Goal: Download file/media

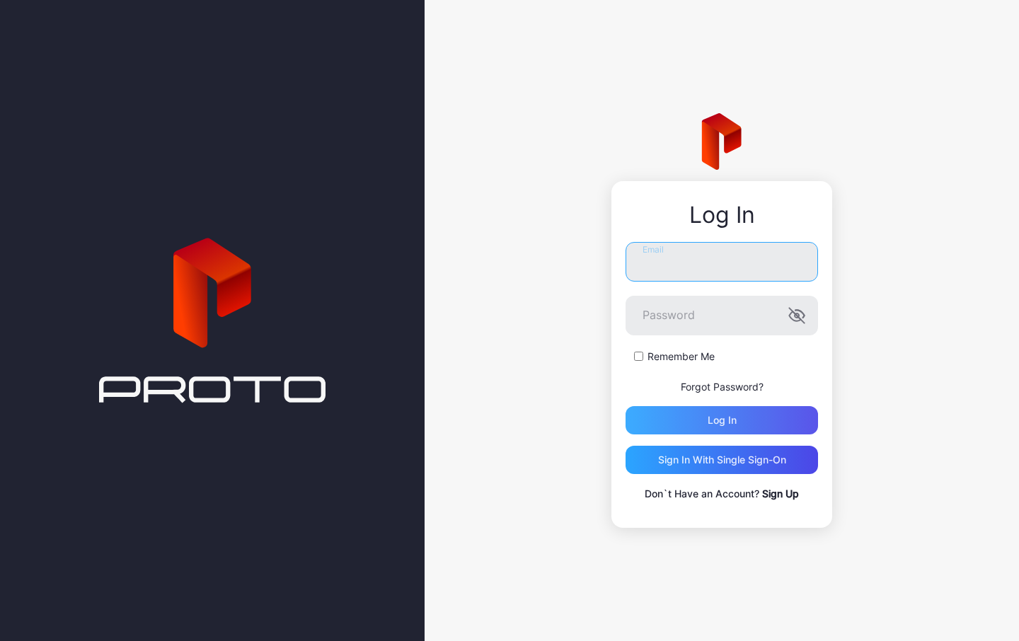
type input "**********"
click at [730, 417] on div "Log in" at bounding box center [722, 420] width 29 height 11
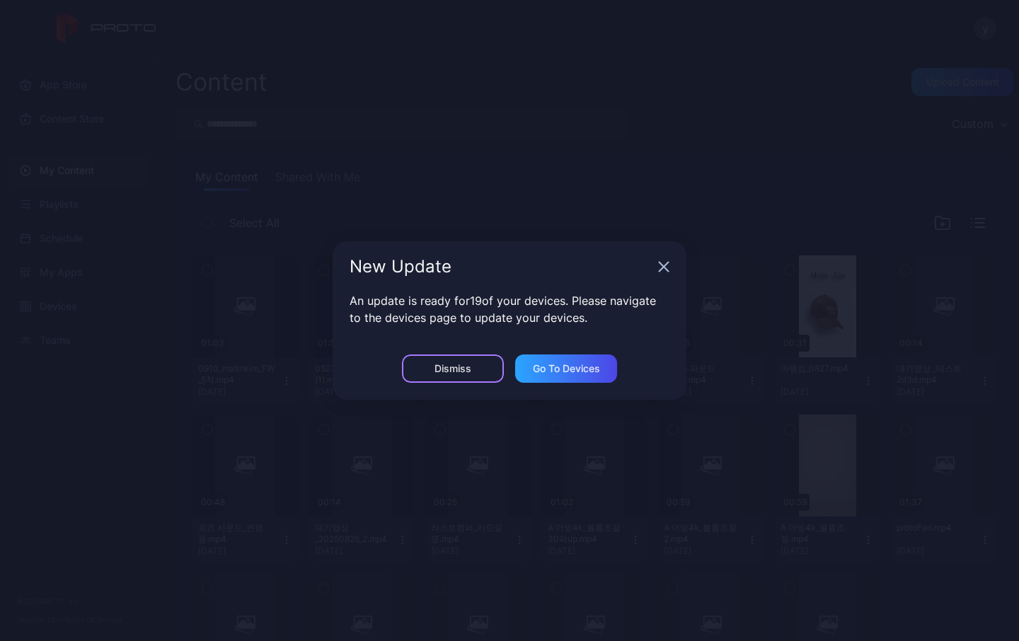
click at [454, 366] on div "Dismiss" at bounding box center [452, 368] width 37 height 11
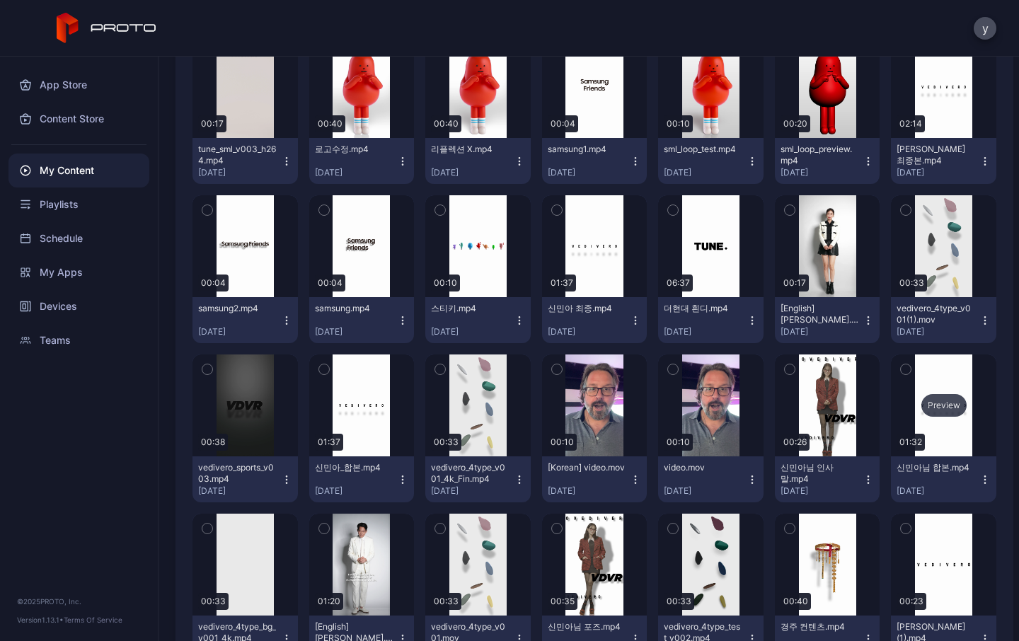
scroll to position [5497, 0]
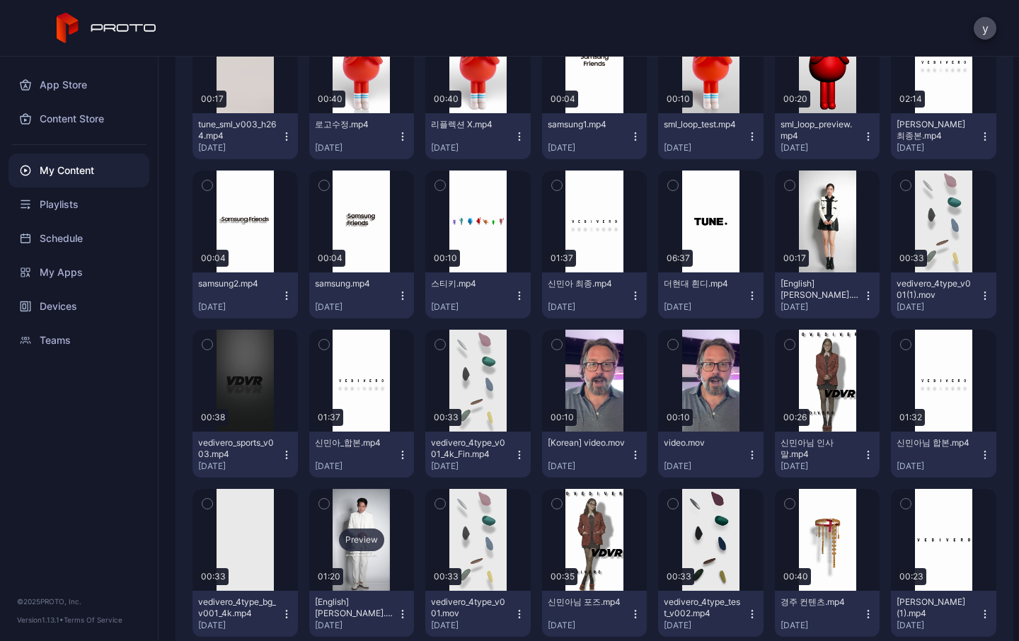
click at [360, 545] on div "Preview" at bounding box center [361, 540] width 45 height 23
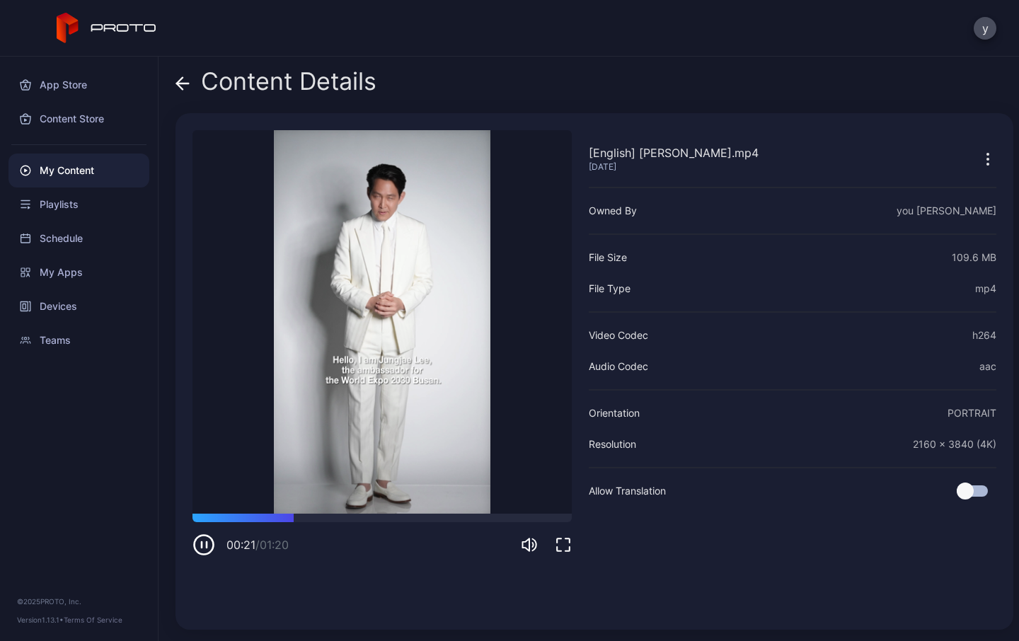
click at [979, 156] on icon "button" at bounding box center [987, 159] width 17 height 17
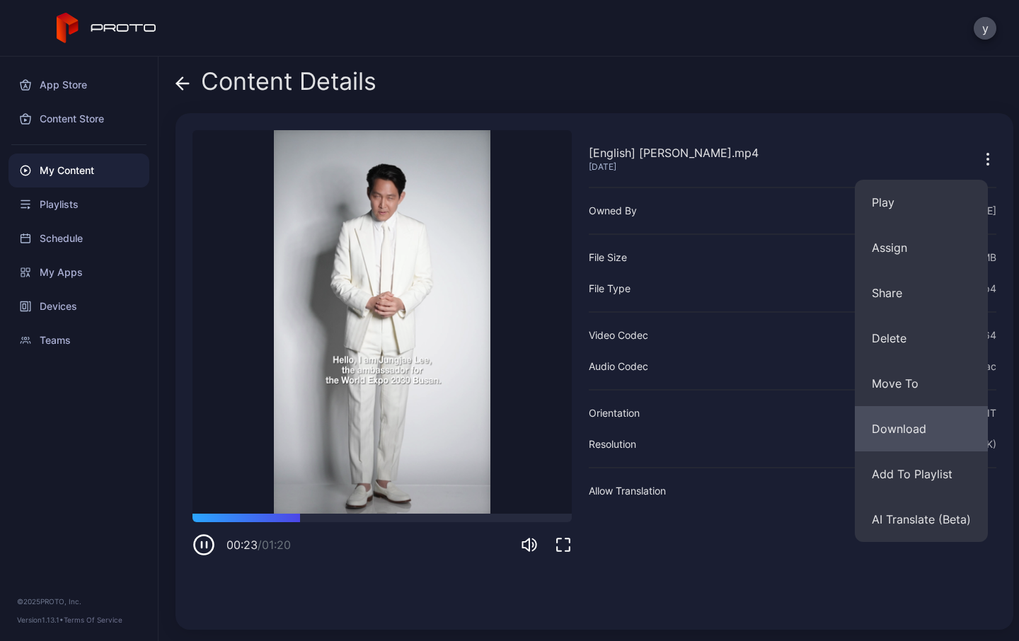
click at [911, 424] on button "Download" at bounding box center [921, 428] width 133 height 45
